Goal: Information Seeking & Learning: Find specific fact

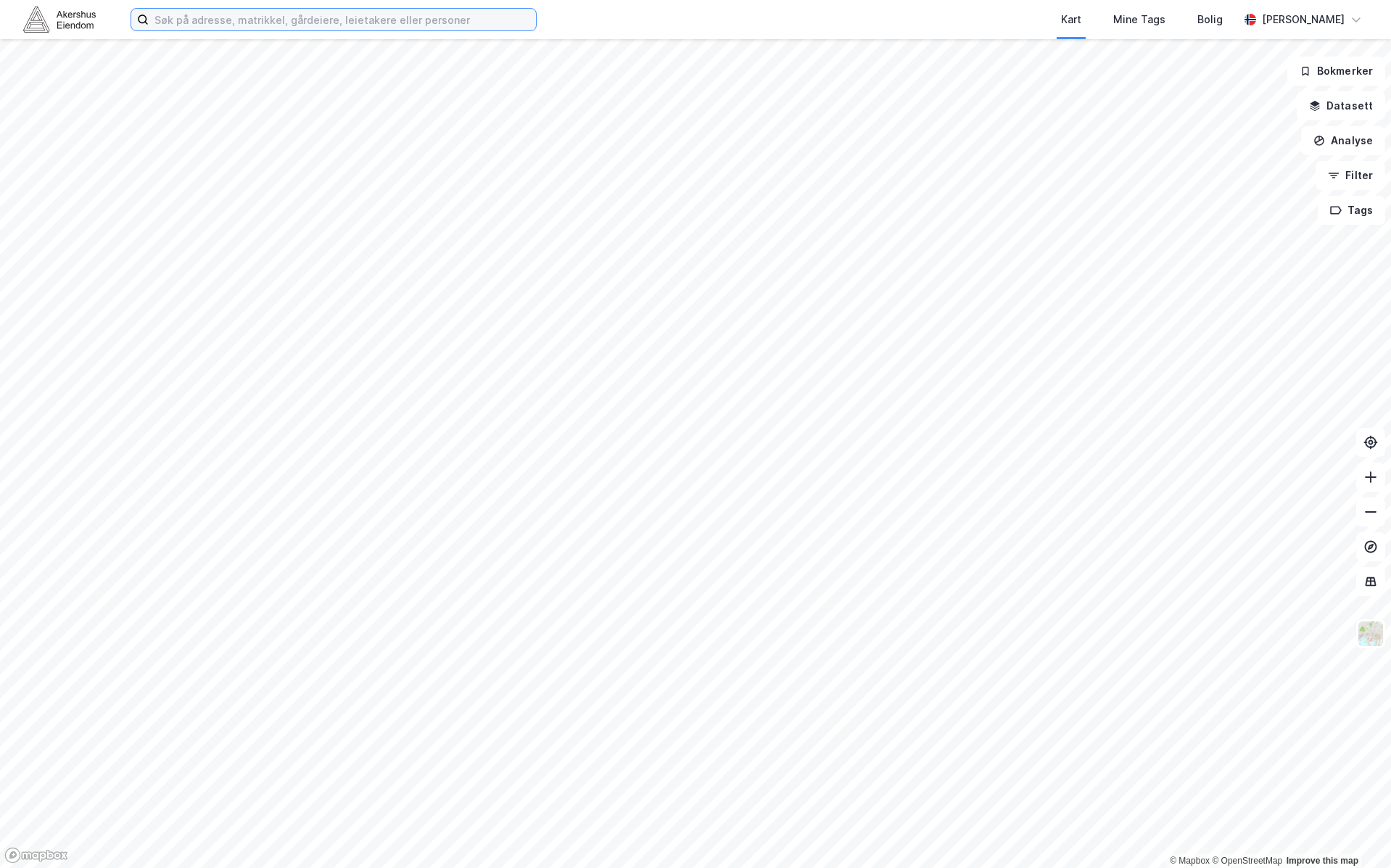
click at [393, 20] on input at bounding box center [342, 20] width 387 height 22
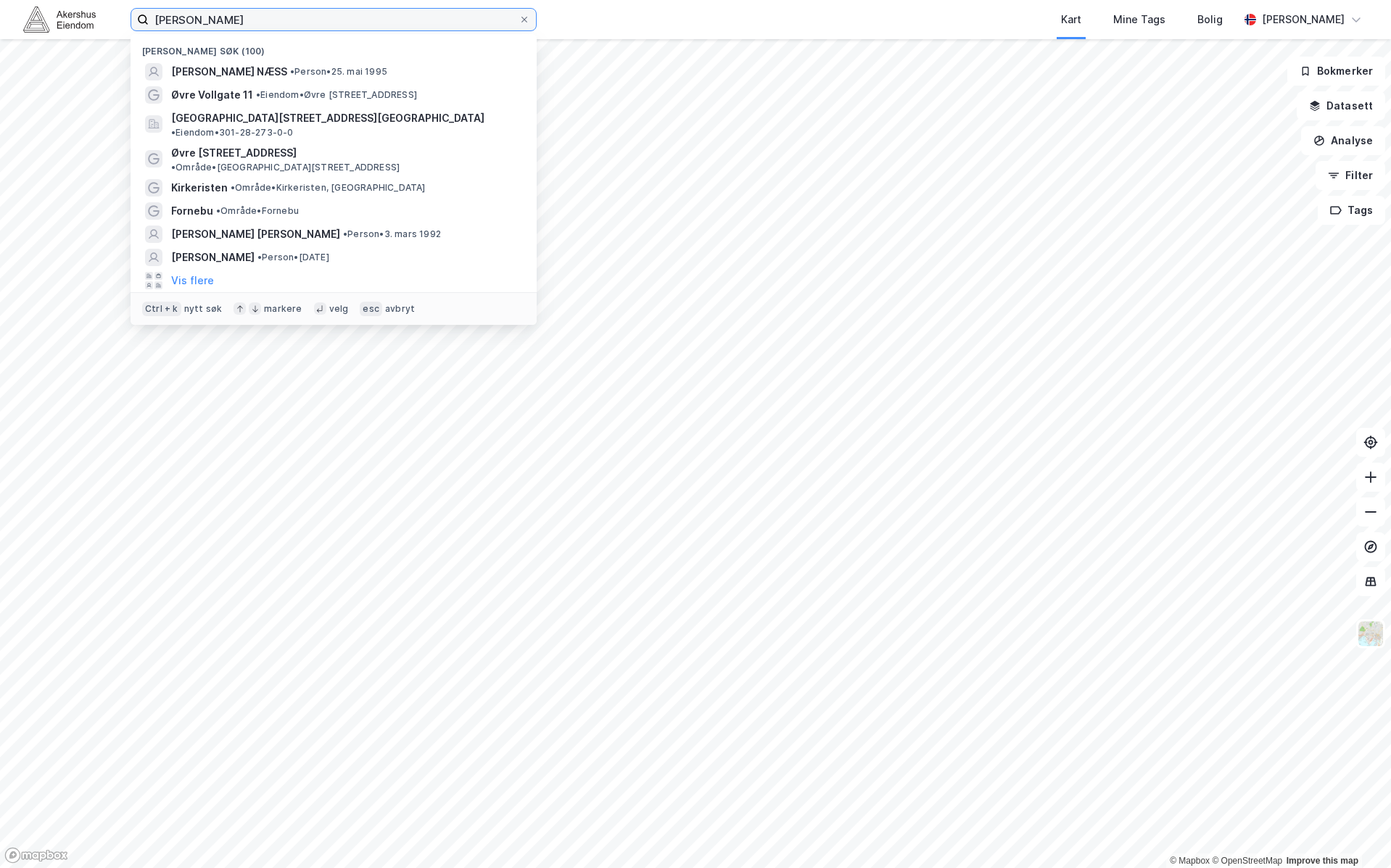
type input "[PERSON_NAME]"
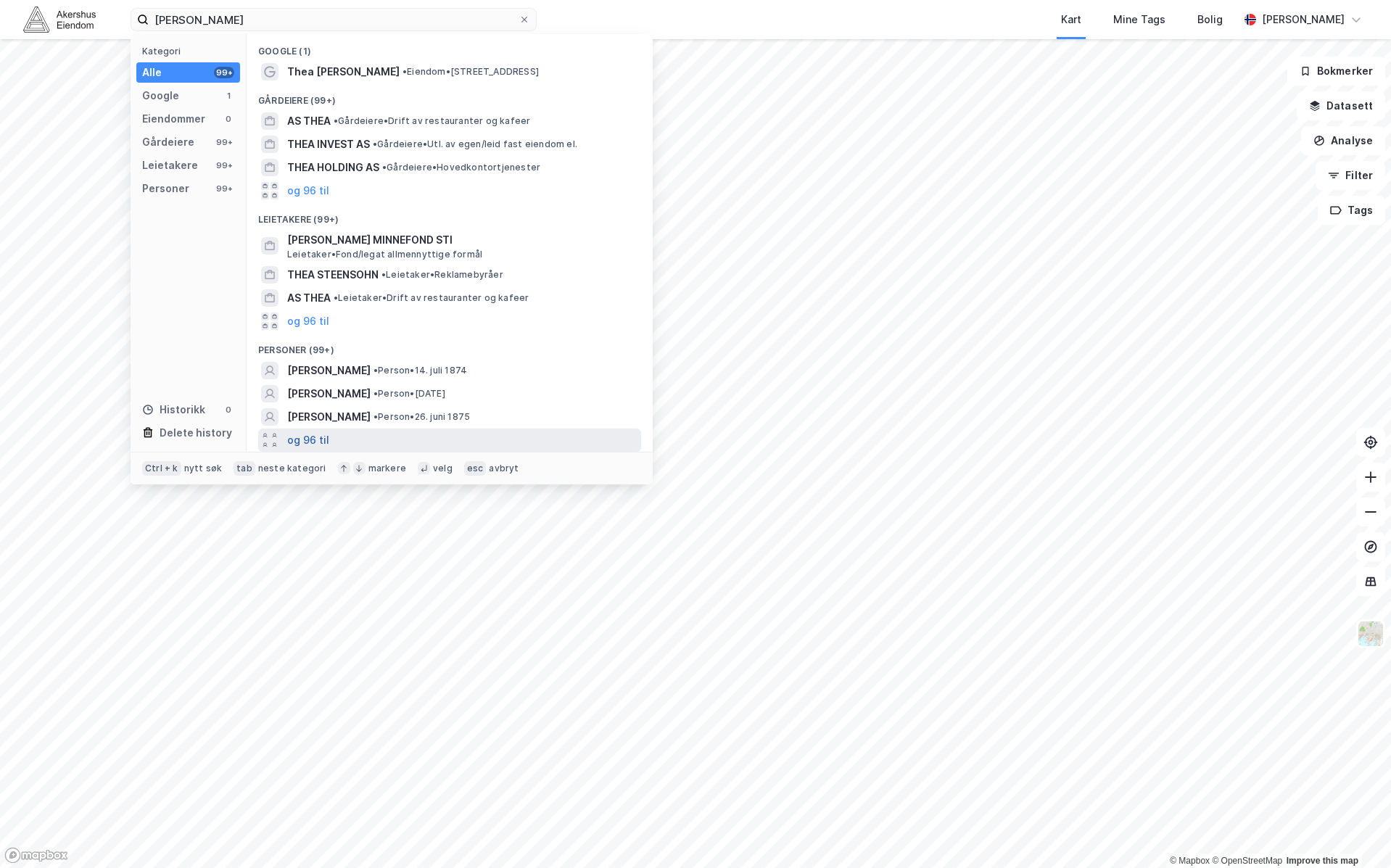
click at [314, 442] on button "og 96 til" at bounding box center [308, 439] width 42 height 17
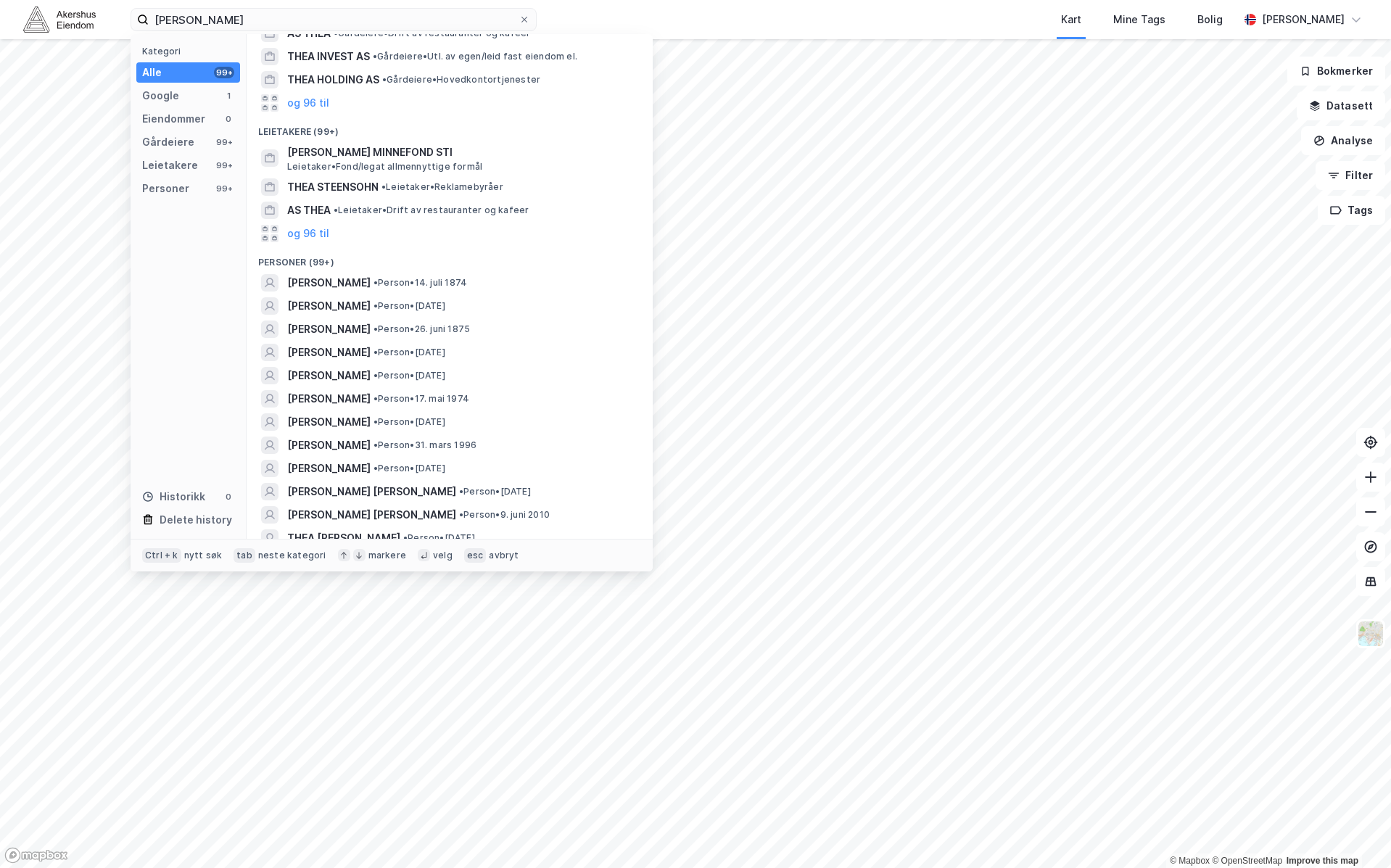
scroll to position [91, 0]
click at [485, 305] on div "[PERSON_NAME] • Person • [DATE]" at bounding box center [463, 303] width 351 height 17
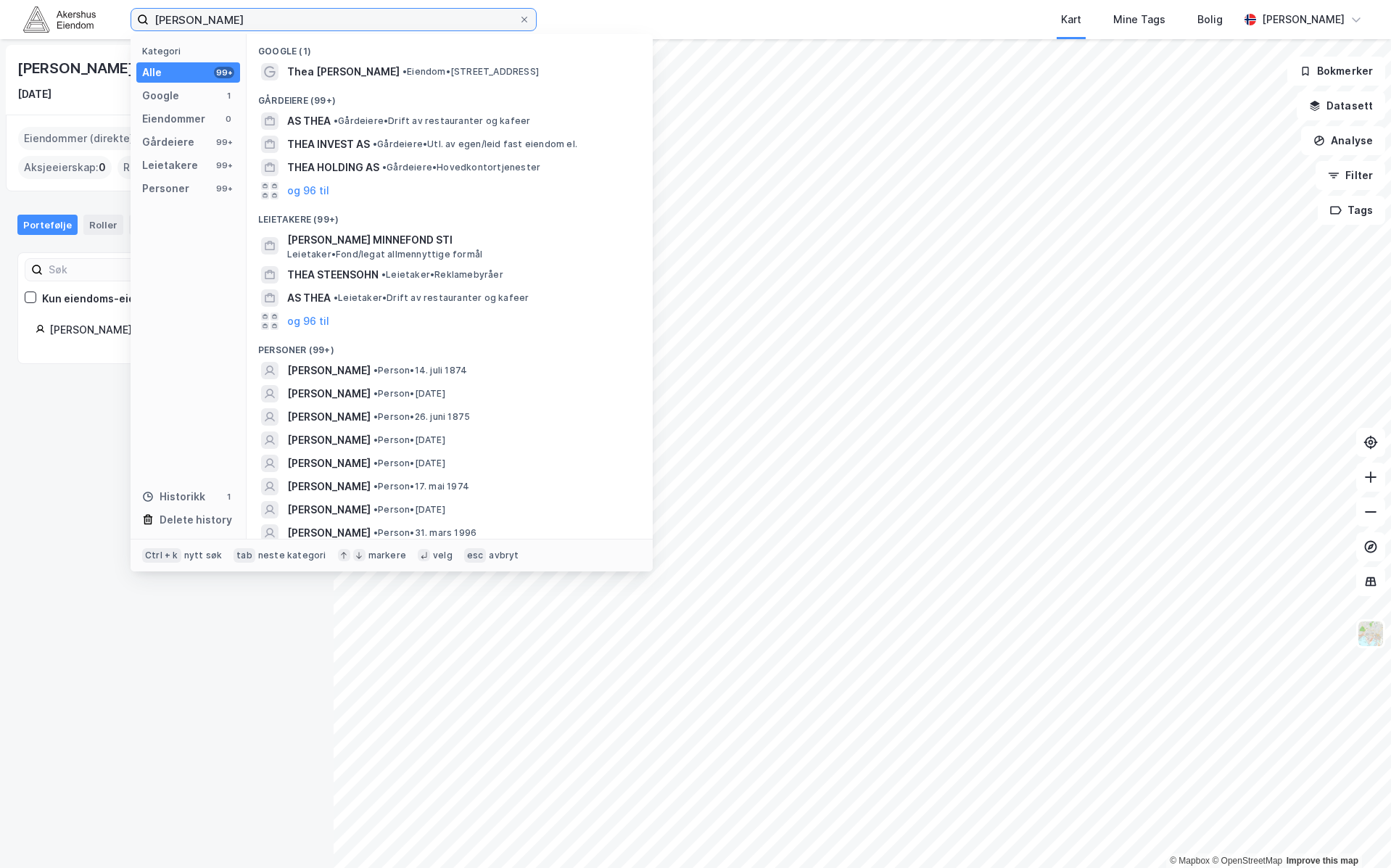
click at [384, 15] on input "[PERSON_NAME]" at bounding box center [333, 20] width 370 height 22
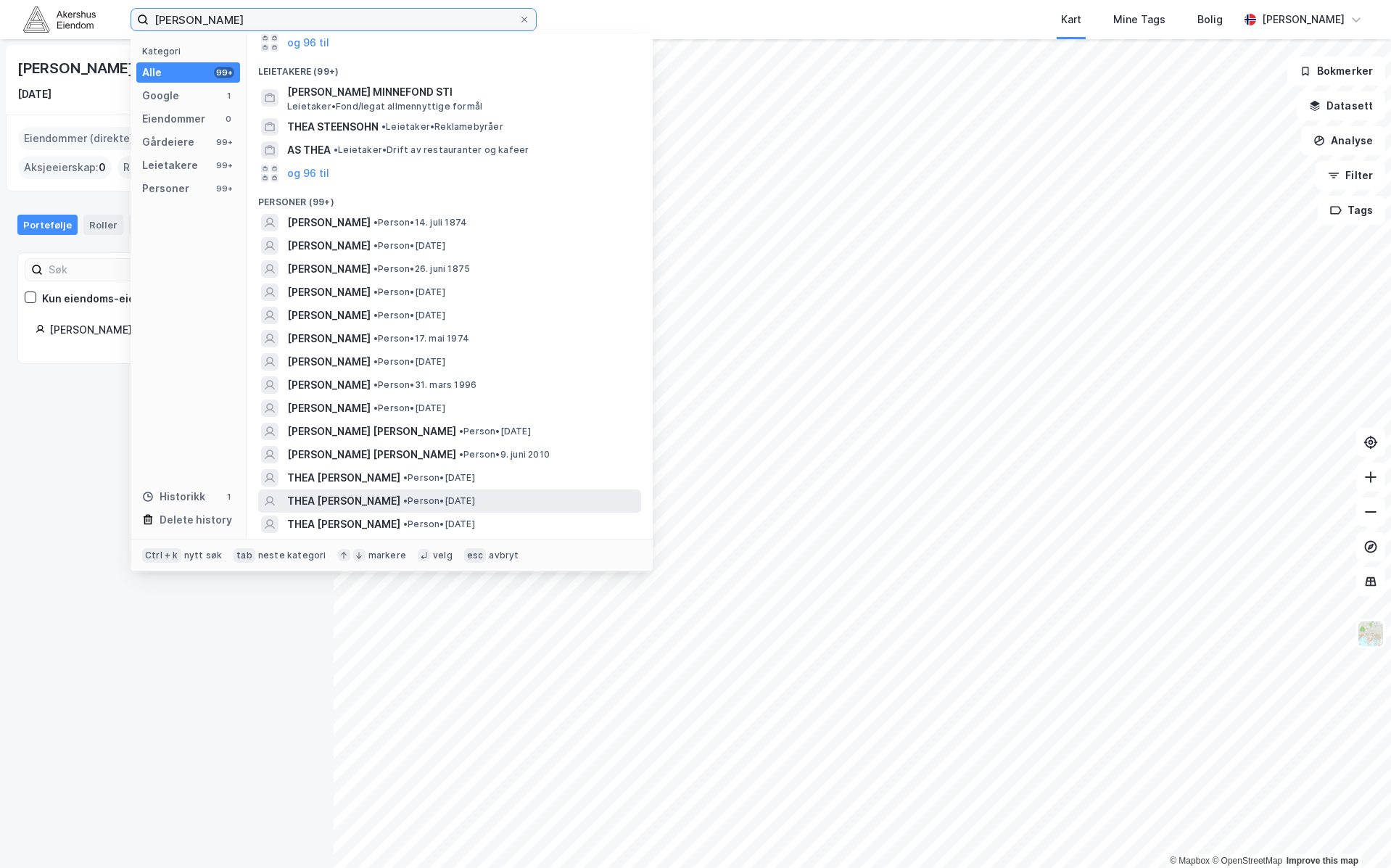
scroll to position [181, 0]
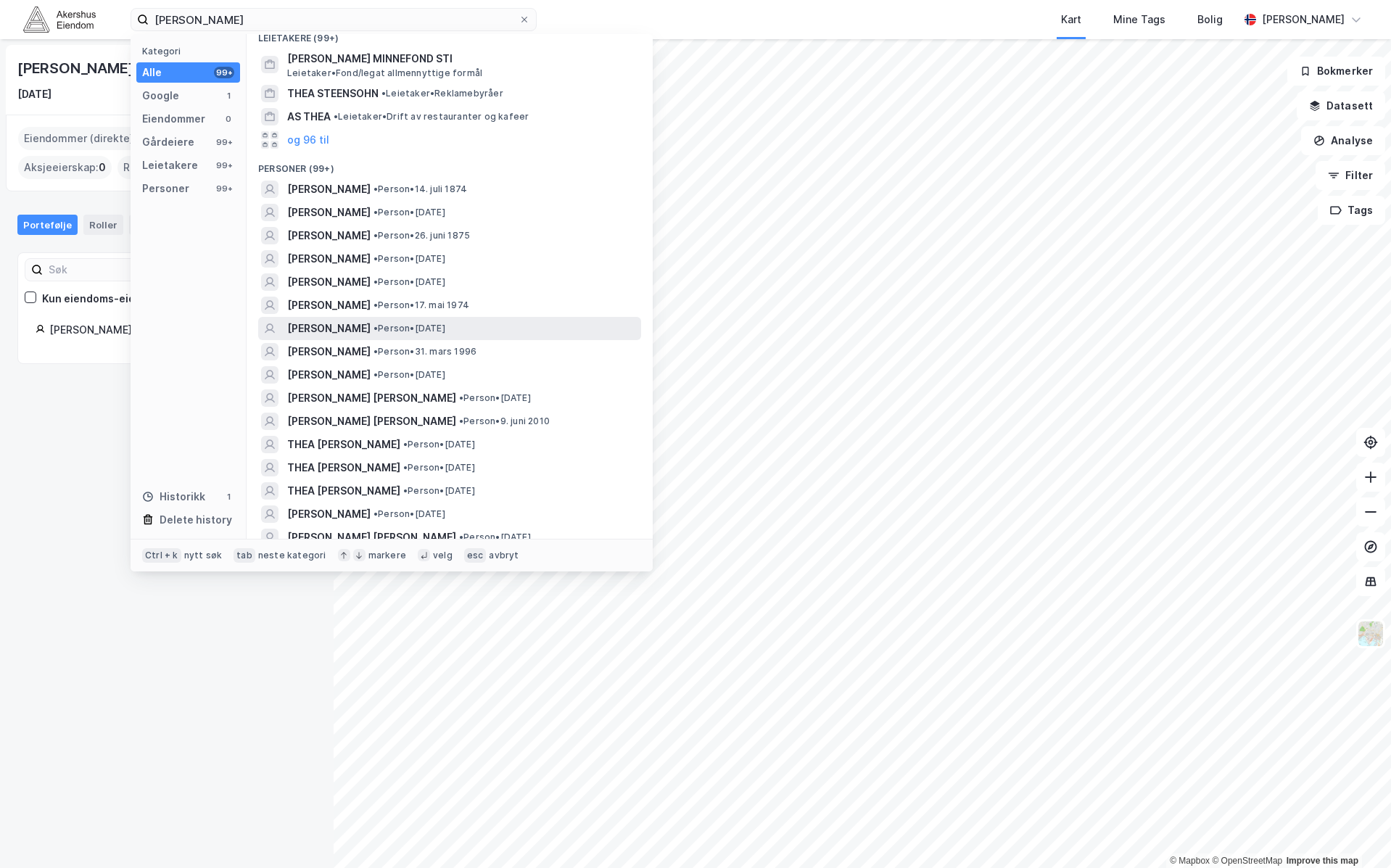
click at [574, 328] on div "[PERSON_NAME] • Person • [DATE]" at bounding box center [463, 328] width 351 height 17
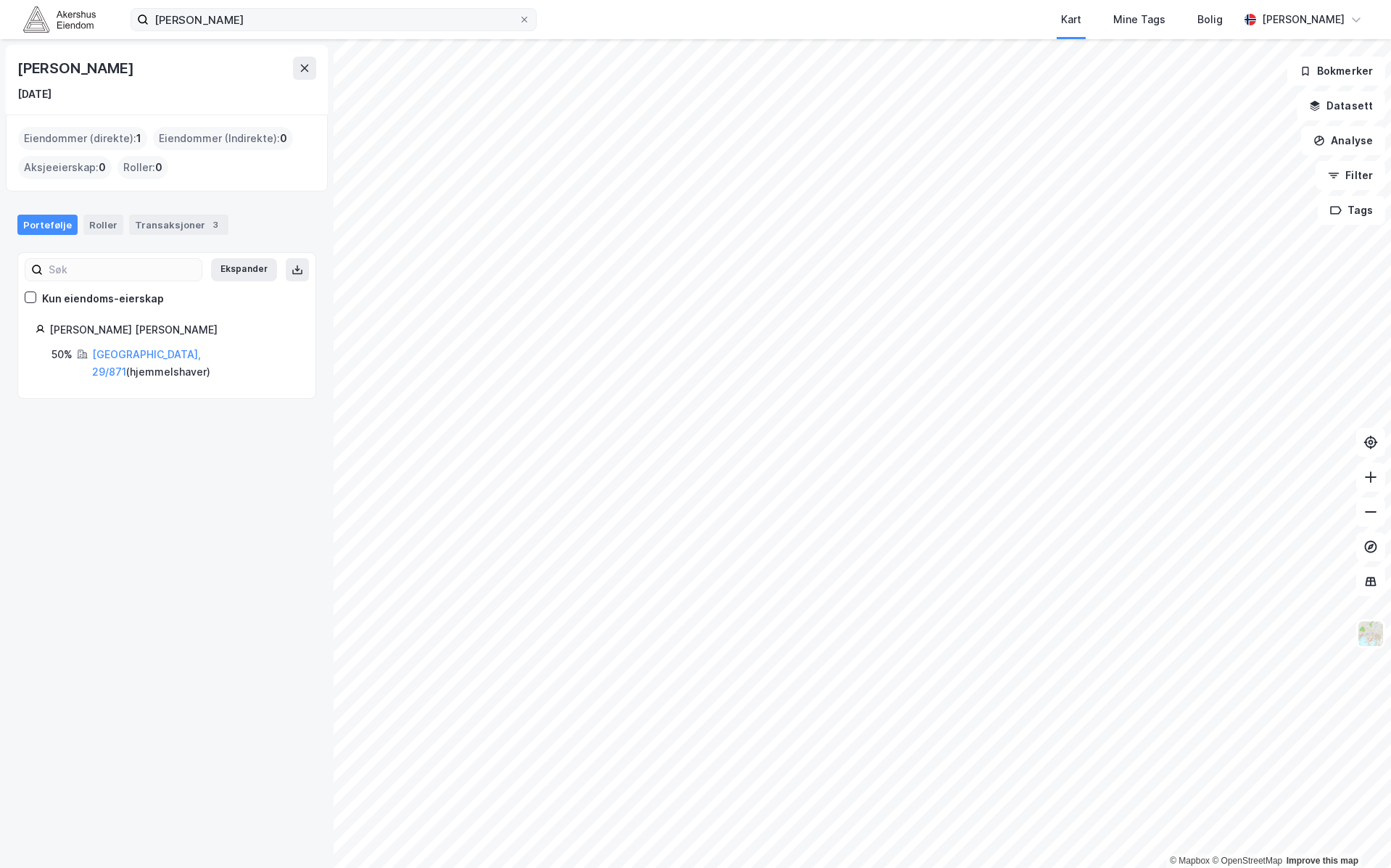
click at [525, 25] on label "[PERSON_NAME]" at bounding box center [333, 20] width 406 height 23
click at [519, 25] on input "[PERSON_NAME]" at bounding box center [333, 20] width 370 height 22
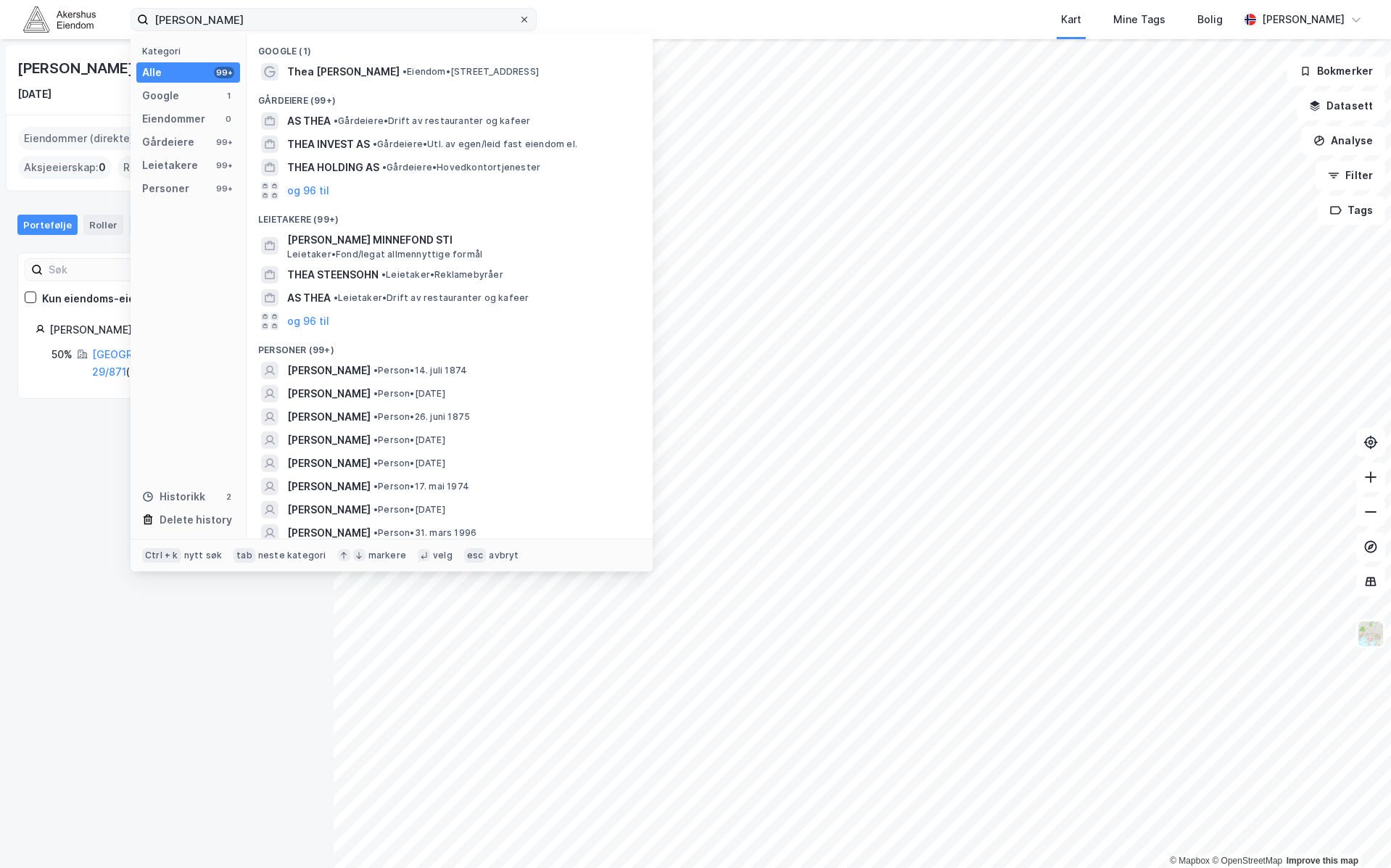
click at [519, 23] on span at bounding box center [524, 19] width 12 height 12
click at [519, 23] on input "[PERSON_NAME]" at bounding box center [333, 20] width 370 height 22
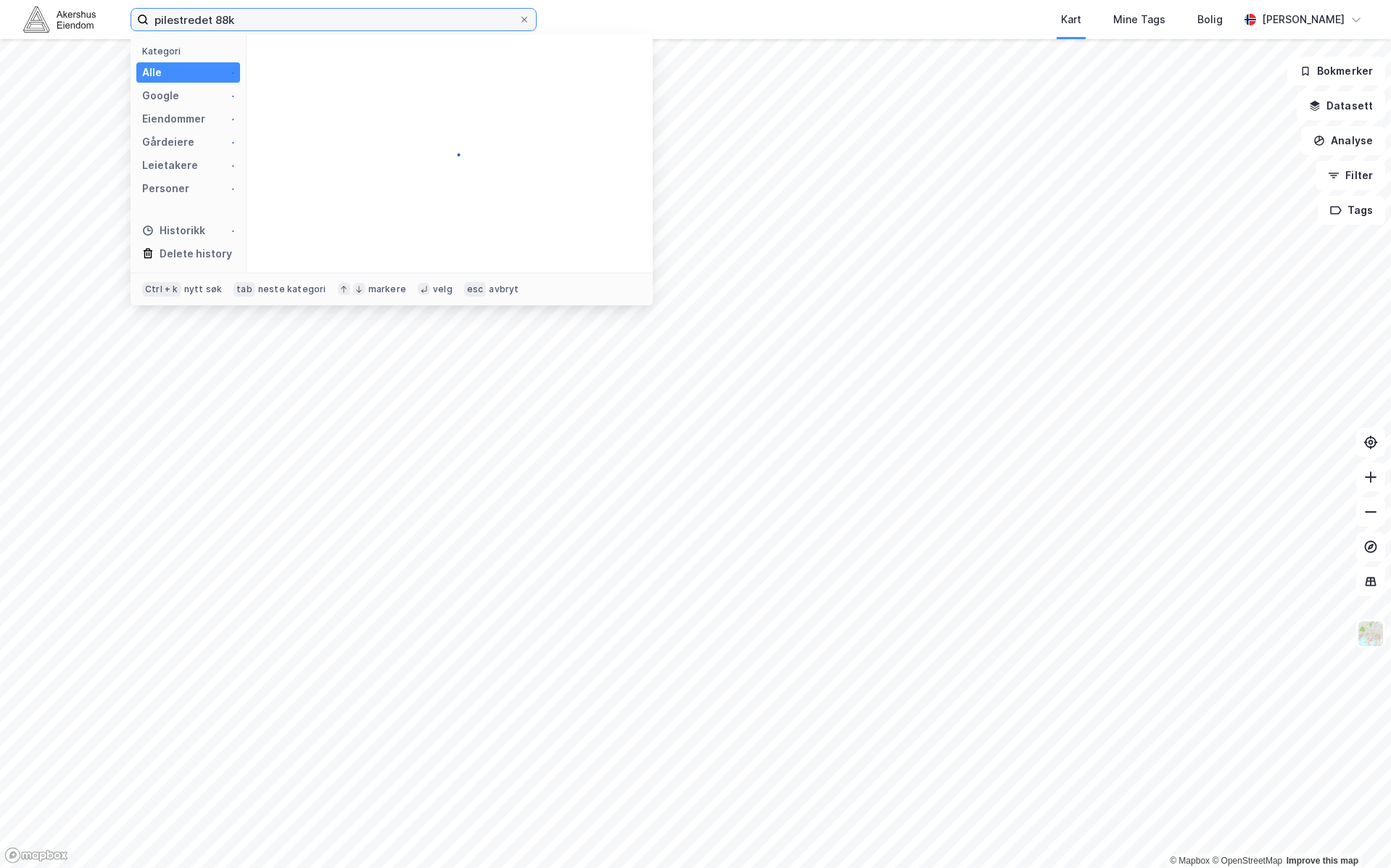
type input "pilestredet 88k"
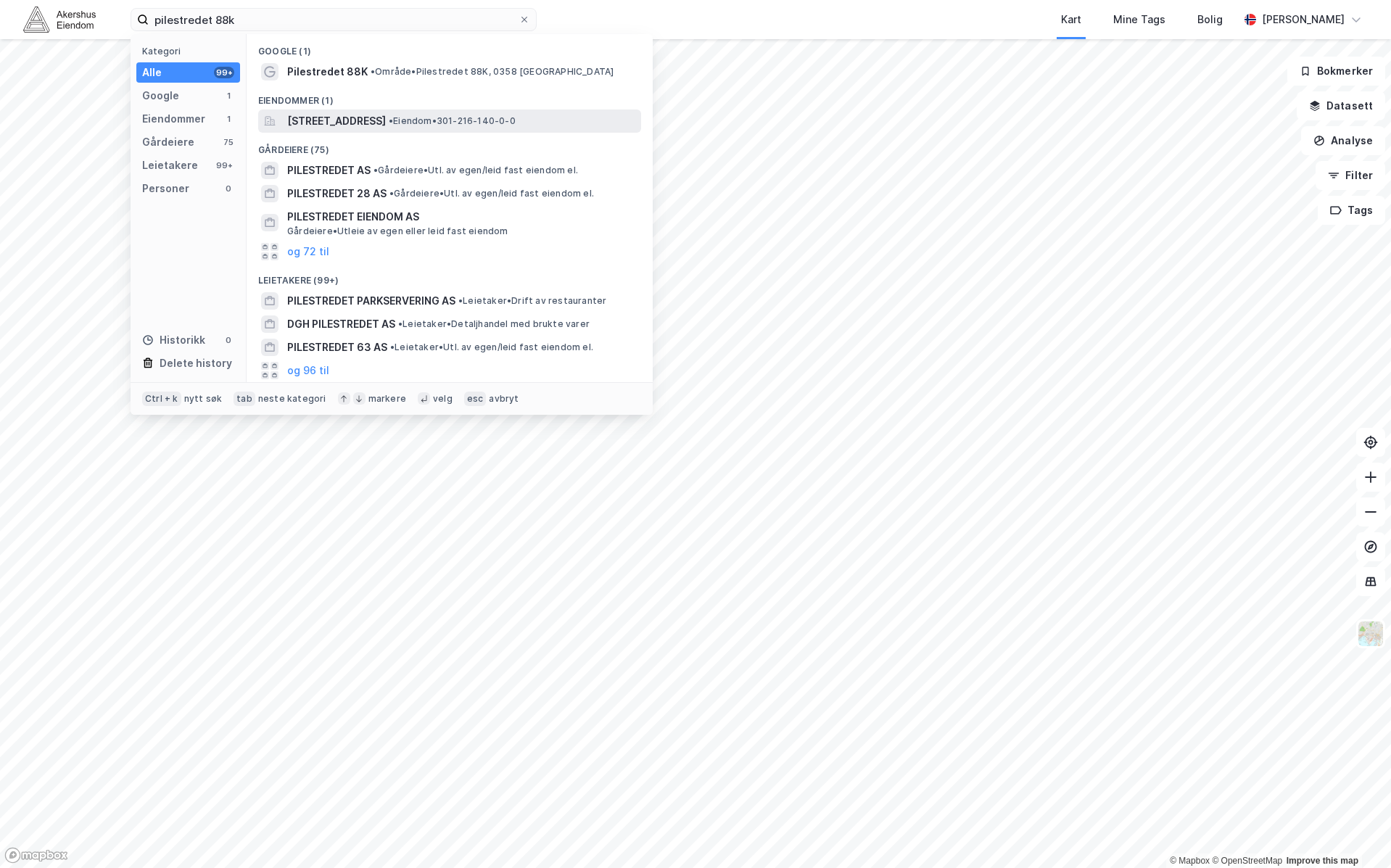
click at [482, 122] on span "• Eiendom • 301-216-140-0-0" at bounding box center [452, 121] width 127 height 12
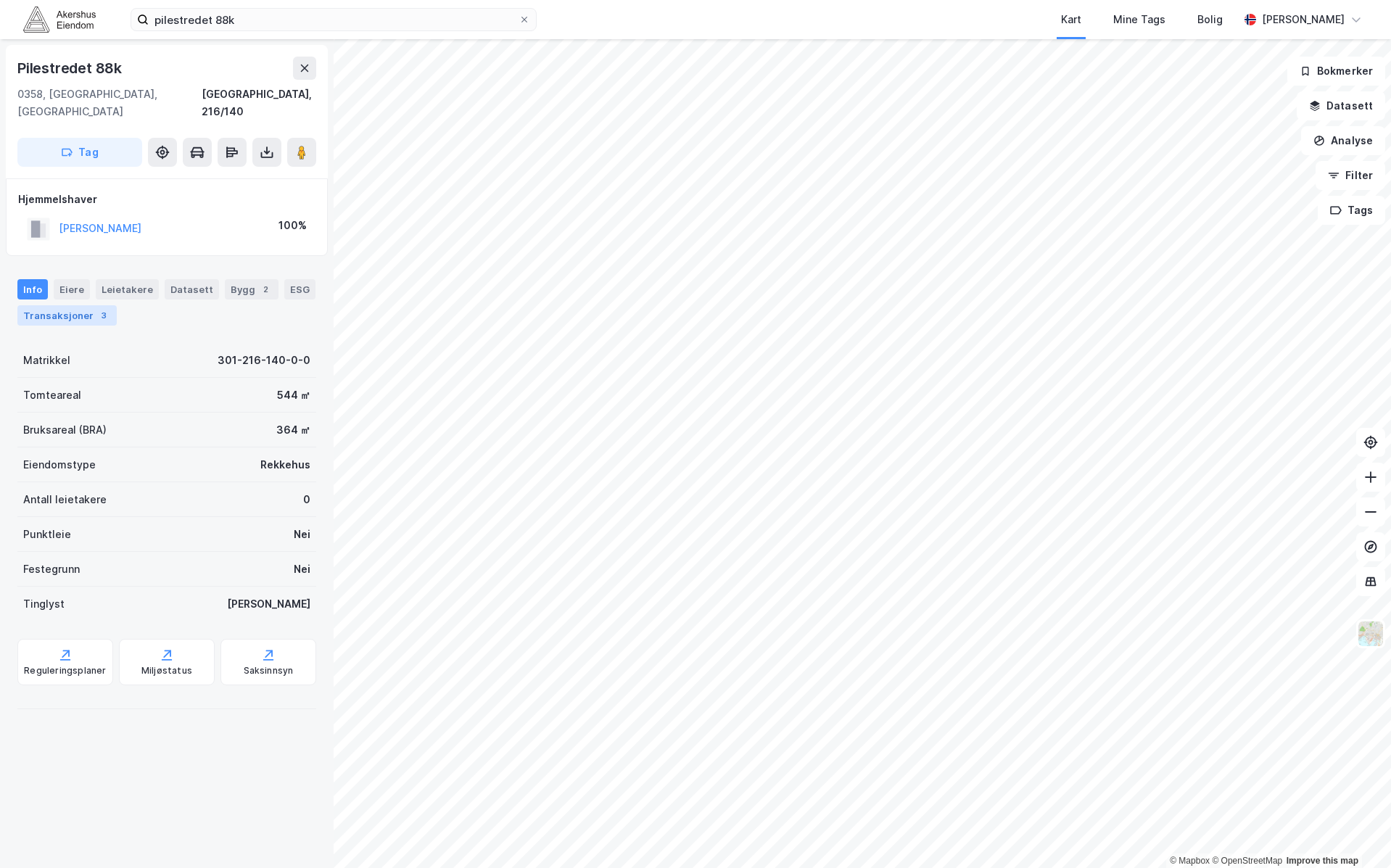
drag, startPoint x: 168, startPoint y: 296, endPoint x: 125, endPoint y: 295, distance: 43.0
click at [168, 295] on div "Info [PERSON_NAME] Datasett Bygg 2 ESG Transaksjoner 3" at bounding box center [167, 303] width 299 height 47
click at [117, 305] on div "Transaksjoner 3" at bounding box center [67, 315] width 99 height 21
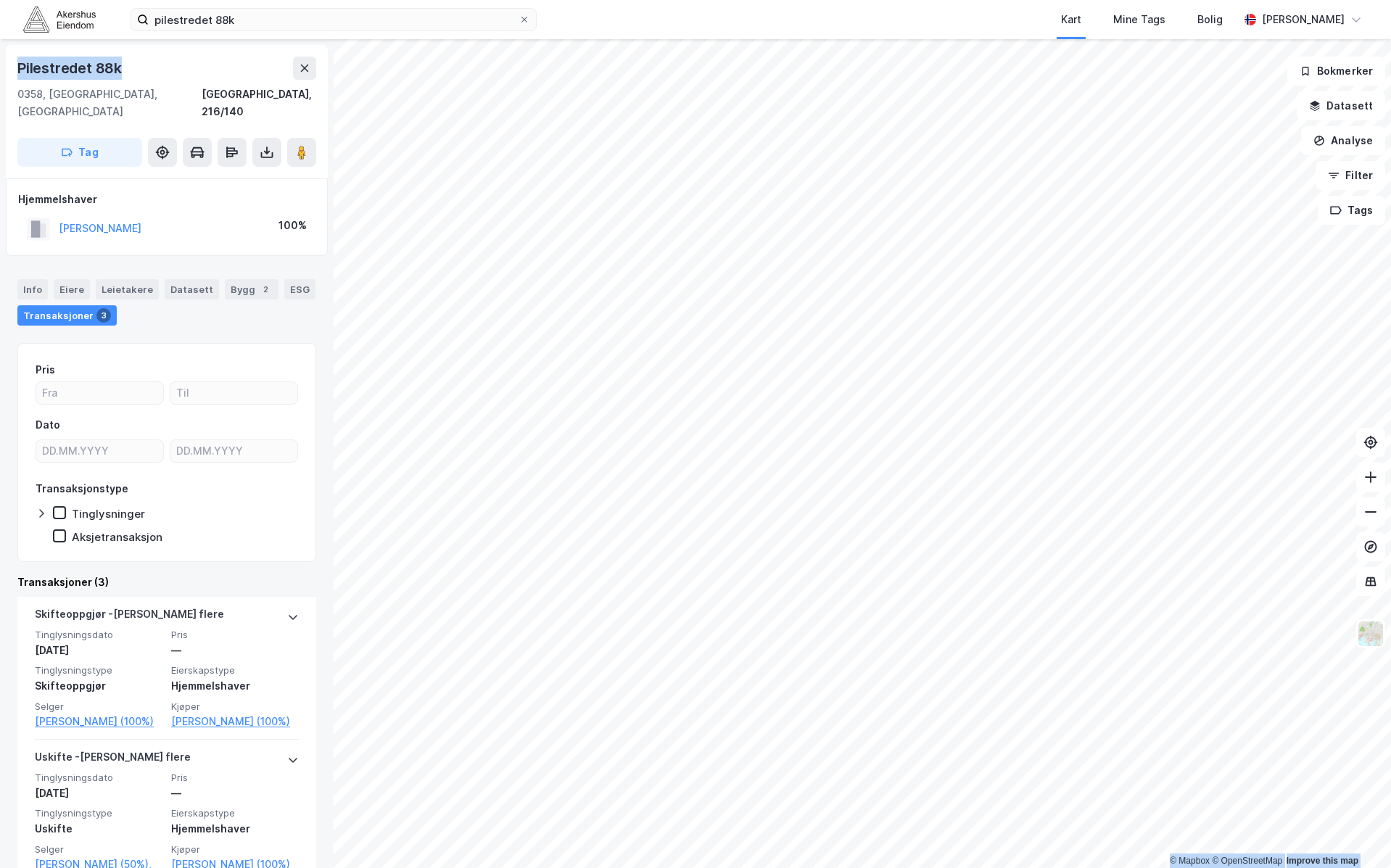
drag, startPoint x: 84, startPoint y: 57, endPoint x: -41, endPoint y: 73, distance: 126.0
click at [0, 73] on html "pilestredet 88k Kart Mine Tags [PERSON_NAME] © Mapbox © OpenStreetMap Improve t…" at bounding box center [696, 434] width 1391 height 868
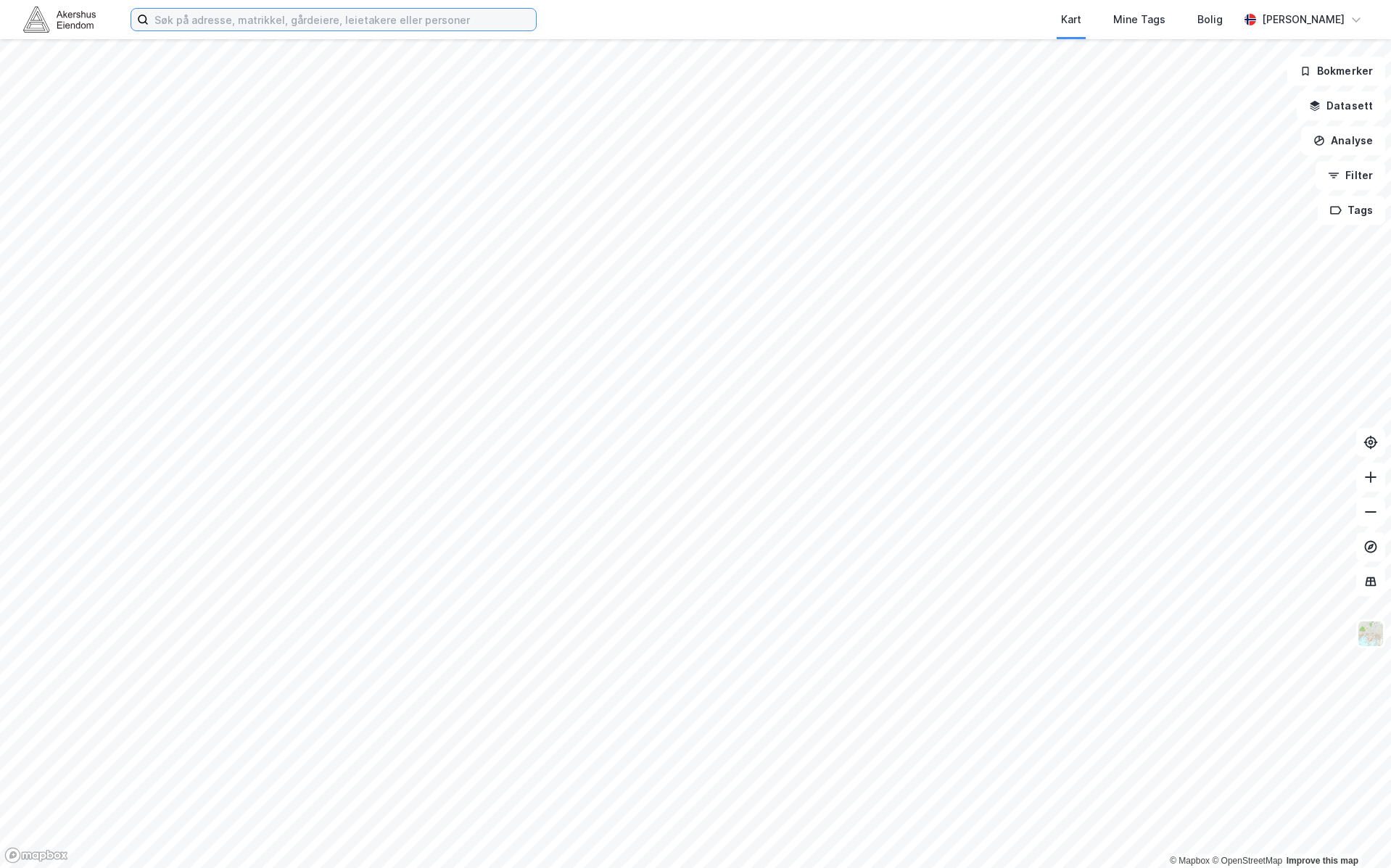
click at [195, 22] on input at bounding box center [342, 20] width 387 height 22
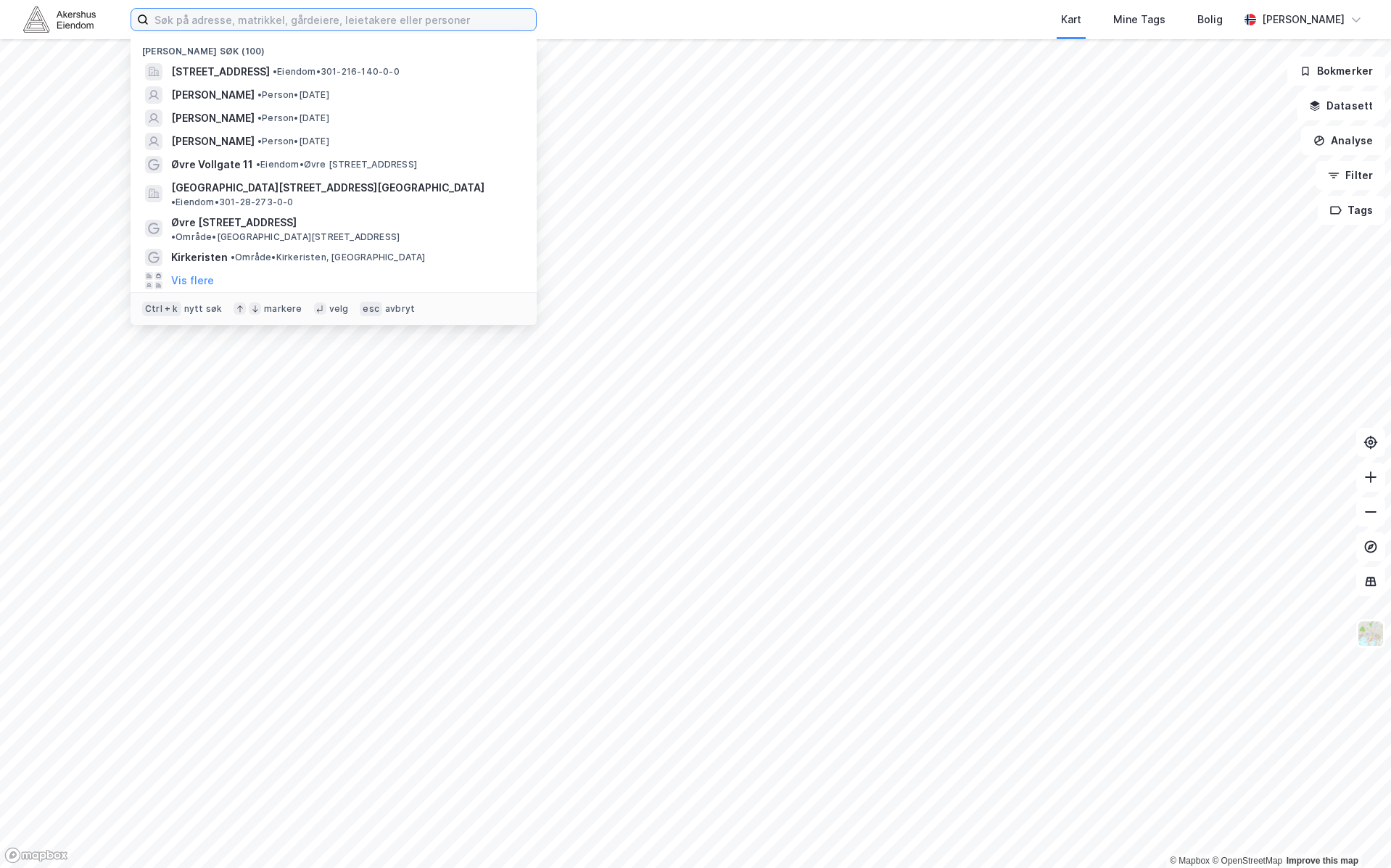
type input "y"
type input "thea kristine steen"
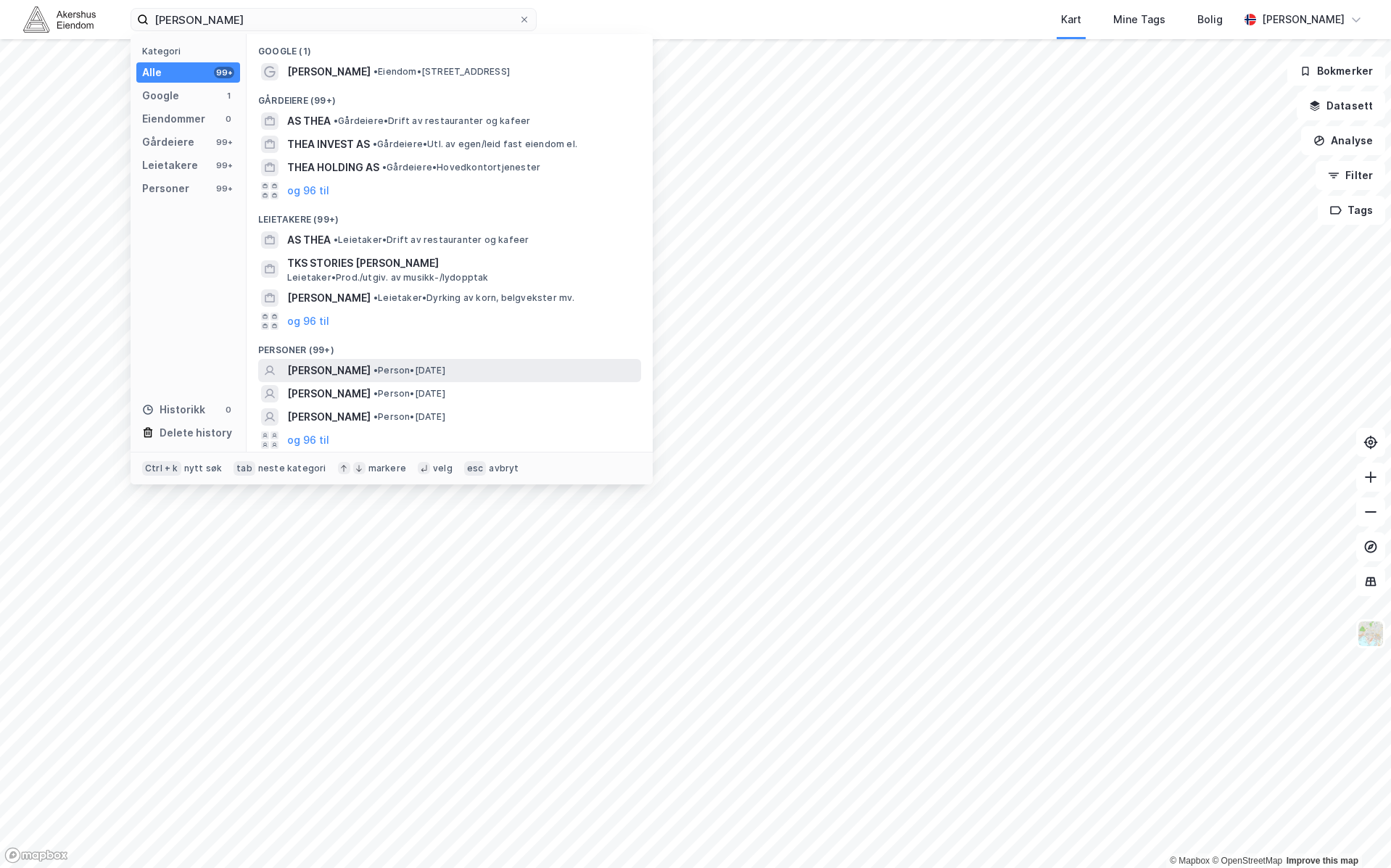
click at [546, 373] on div "THEA KRISTINE STEEN • Person • 9. jan. 2002" at bounding box center [463, 370] width 351 height 17
